Goal: Task Accomplishment & Management: Manage account settings

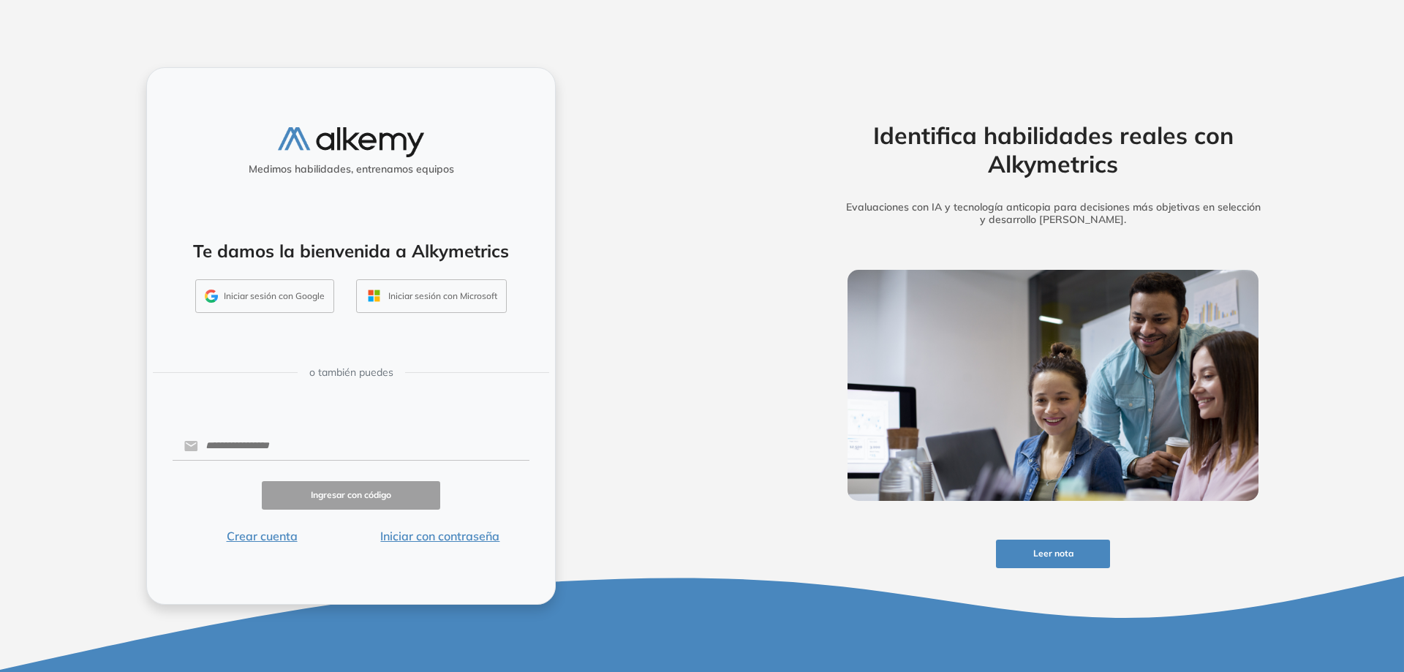
click at [288, 298] on button "Iniciar sesión con Google" at bounding box center [264, 296] width 139 height 34
click at [239, 291] on button "Iniciar sesión con Google" at bounding box center [264, 296] width 139 height 34
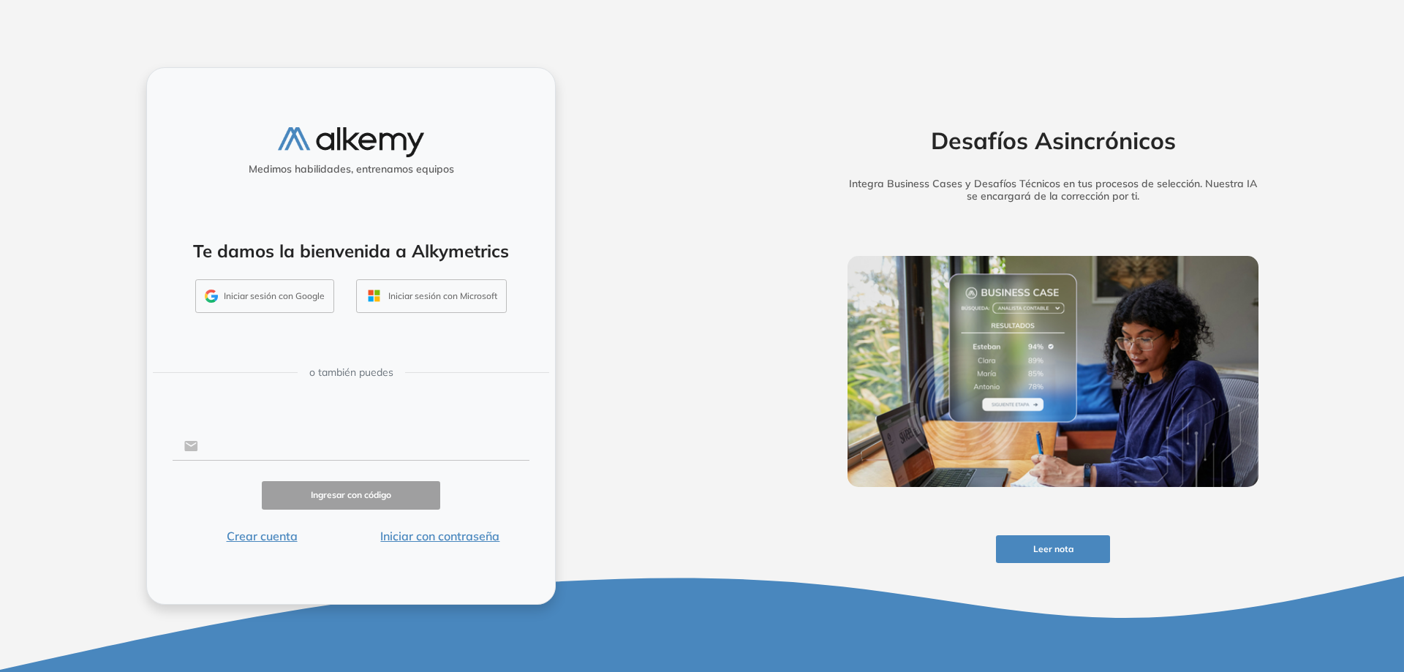
click at [372, 436] on input "text" at bounding box center [363, 446] width 331 height 28
type input "**********"
click at [358, 491] on button "Ingresar con código" at bounding box center [351, 495] width 178 height 29
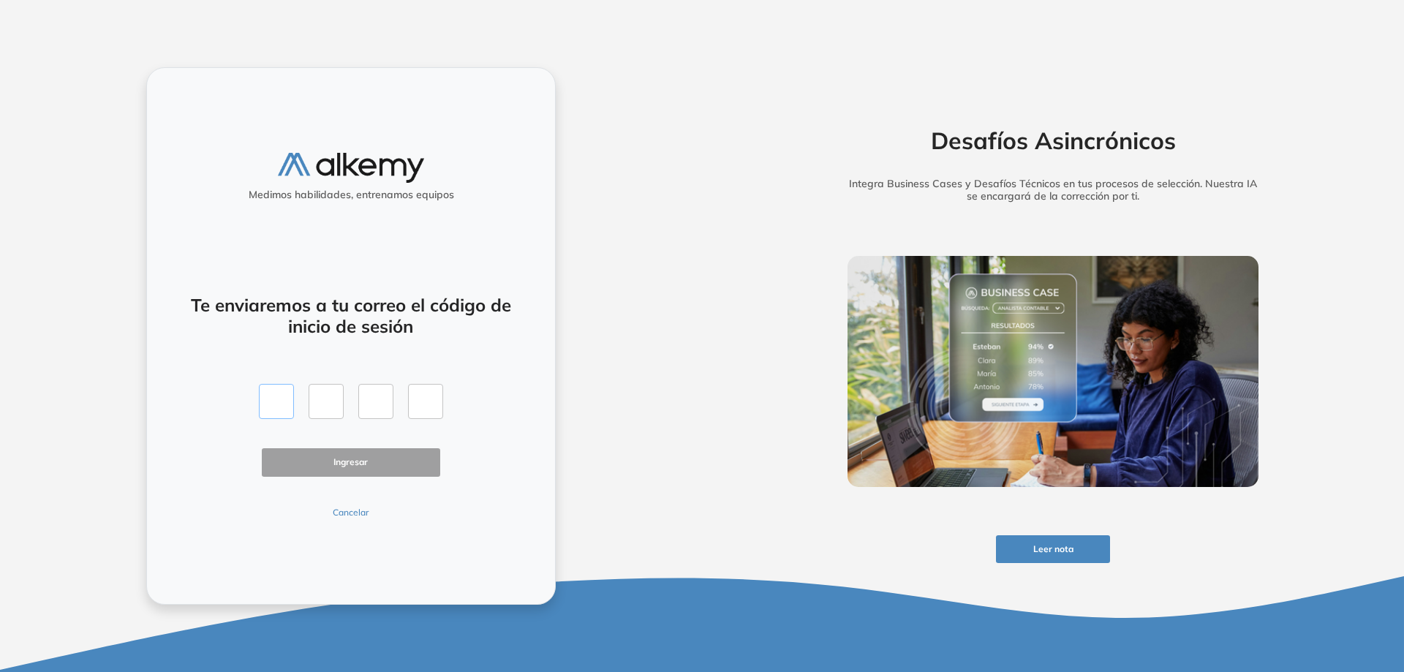
click at [264, 404] on input "text" at bounding box center [276, 401] width 35 height 35
paste input "*"
type input "*"
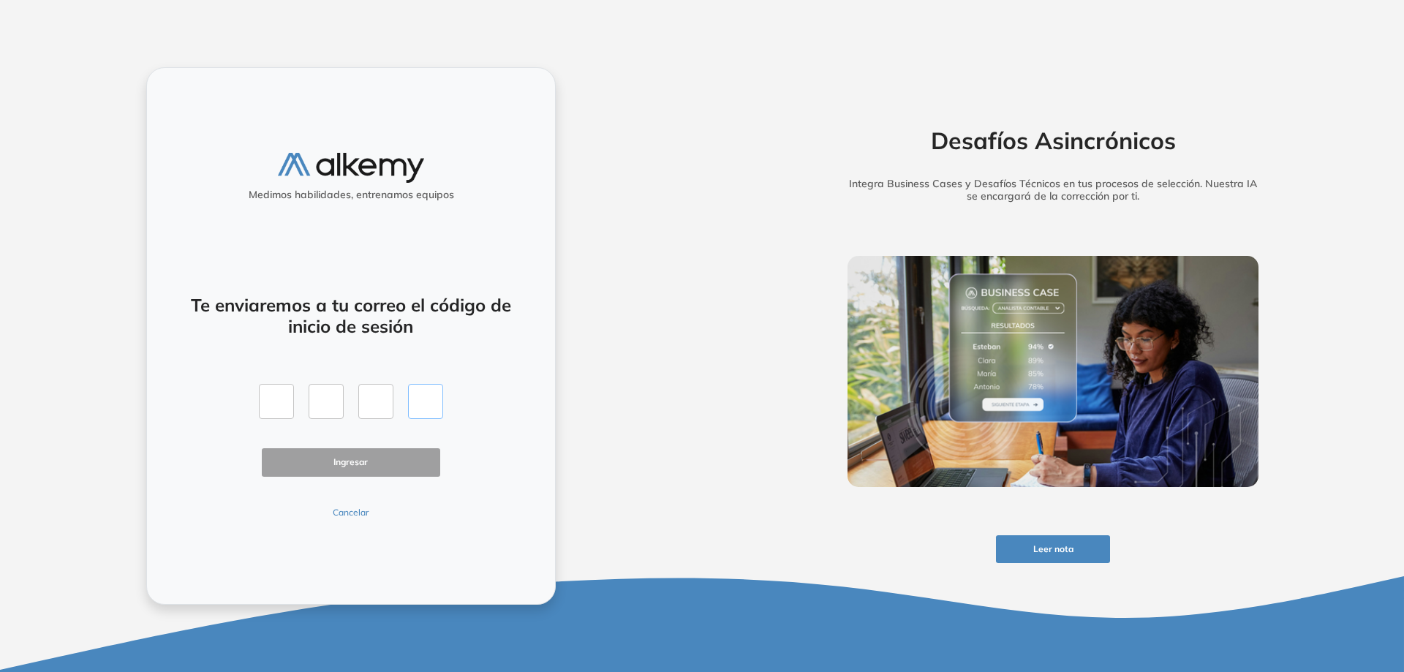
type input "*"
click at [321, 453] on button "Ingresar" at bounding box center [351, 462] width 178 height 29
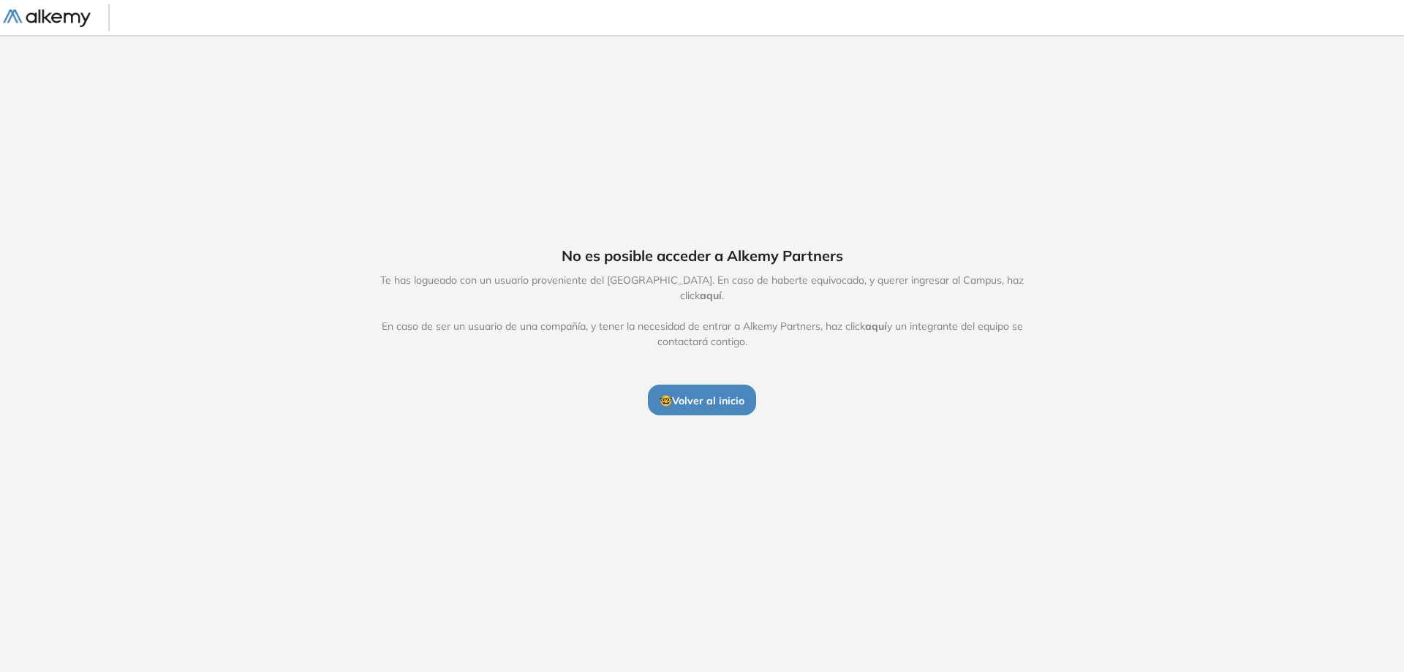
click at [690, 394] on span "🤓 Volver al inicio" at bounding box center [702, 400] width 85 height 13
